Goal: Find specific page/section: Find specific page/section

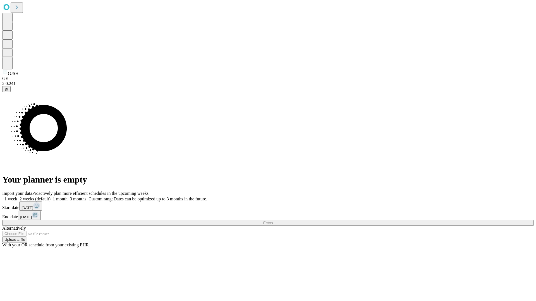
click at [272, 221] on span "Fetch" at bounding box center [267, 223] width 9 height 4
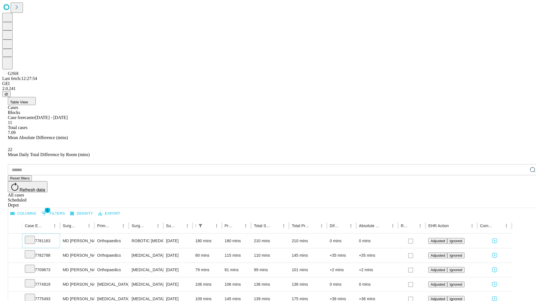
click at [33, 237] on icon at bounding box center [30, 240] width 6 height 6
